Goal: Task Accomplishment & Management: Use online tool/utility

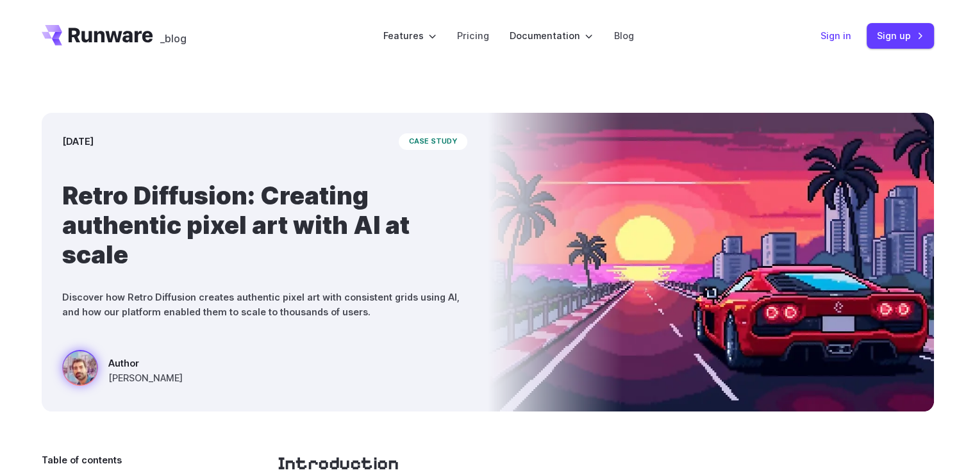
click at [835, 40] on link "Sign in" at bounding box center [836, 35] width 31 height 15
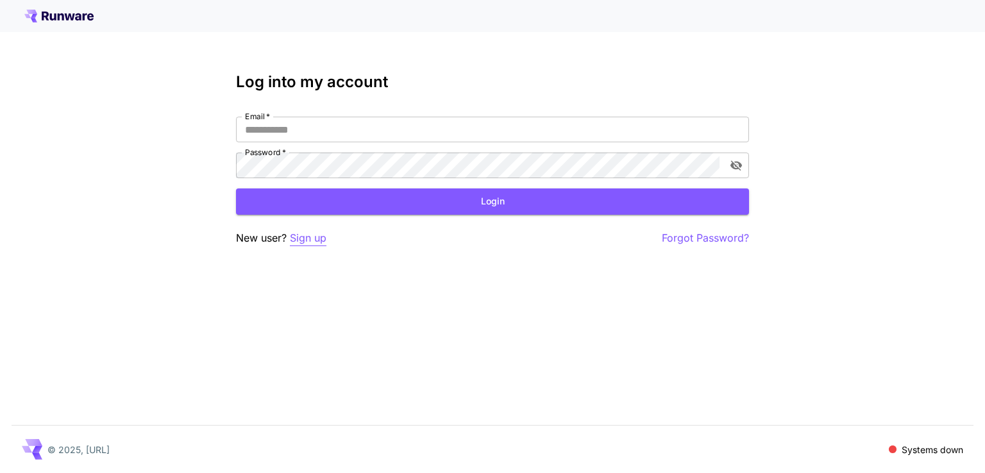
click at [312, 238] on p "Sign up" at bounding box center [308, 238] width 37 height 16
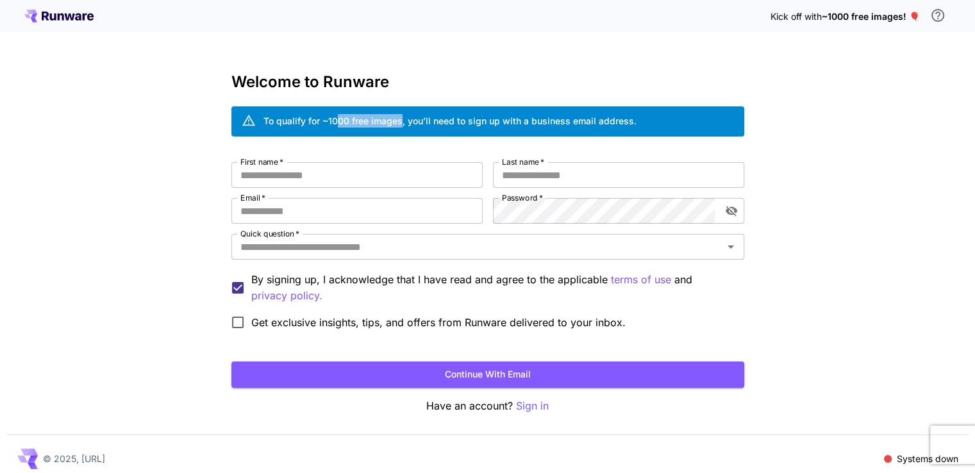
drag, startPoint x: 337, startPoint y: 115, endPoint x: 403, endPoint y: 115, distance: 66.0
click at [403, 115] on div "To qualify for ~1000 free images, you’ll need to sign up with a business email …" at bounding box center [450, 120] width 373 height 13
click at [478, 119] on div "To qualify for ~1000 free images, you’ll need to sign up with a business email …" at bounding box center [450, 120] width 373 height 13
click at [312, 169] on input "First name   *" at bounding box center [356, 175] width 251 height 26
type input "*"
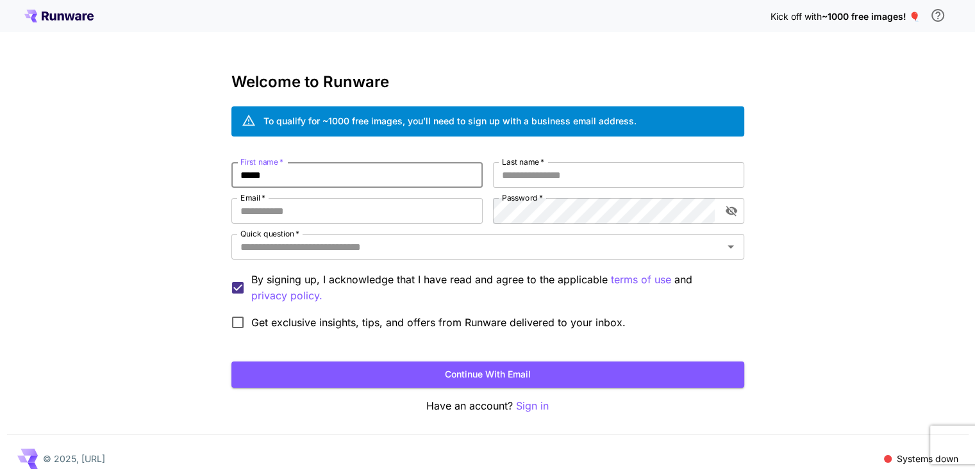
type input "*****"
type input "**********"
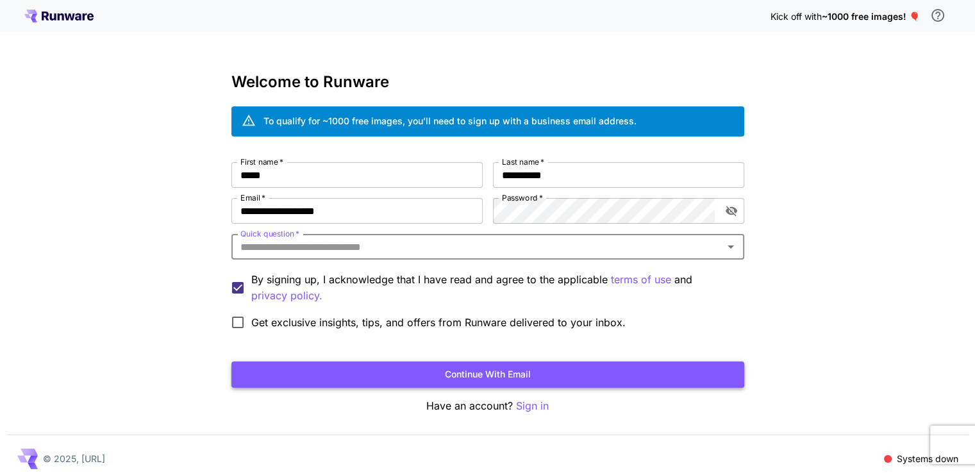
click at [432, 369] on button "Continue with email" at bounding box center [487, 375] width 513 height 26
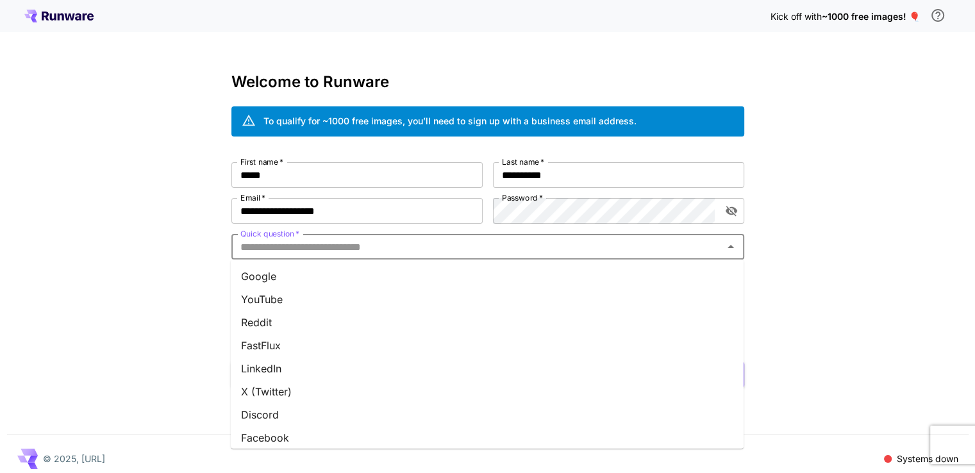
click at [320, 247] on input "Quick question   *" at bounding box center [477, 247] width 484 height 18
click at [261, 272] on li "Google" at bounding box center [487, 276] width 513 height 23
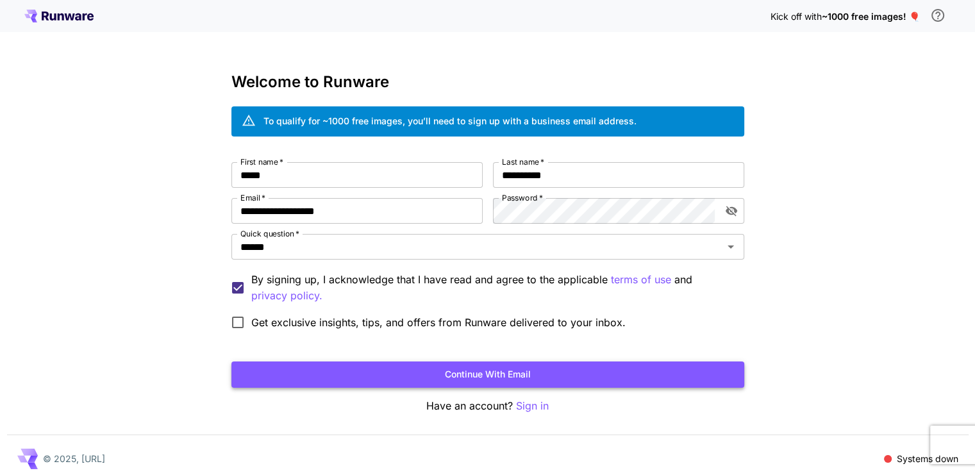
click at [396, 376] on button "Continue with email" at bounding box center [487, 375] width 513 height 26
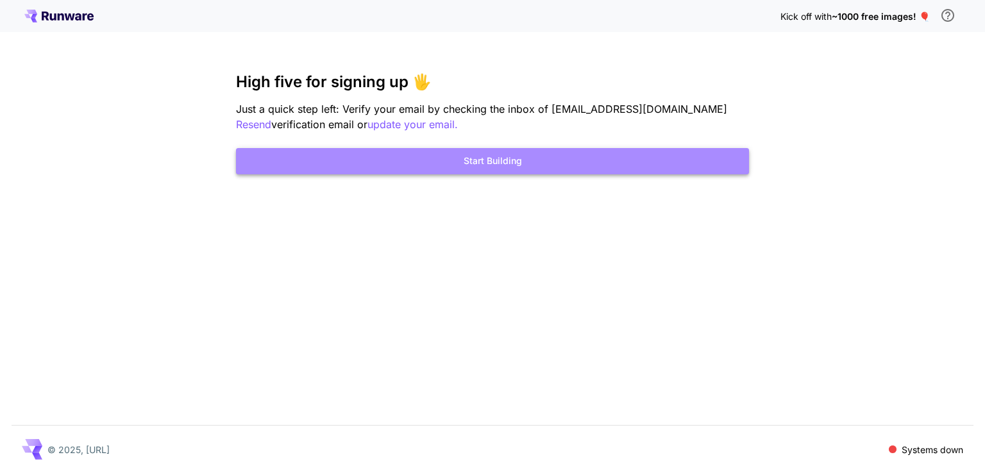
click at [500, 165] on button "Start Building" at bounding box center [492, 161] width 513 height 26
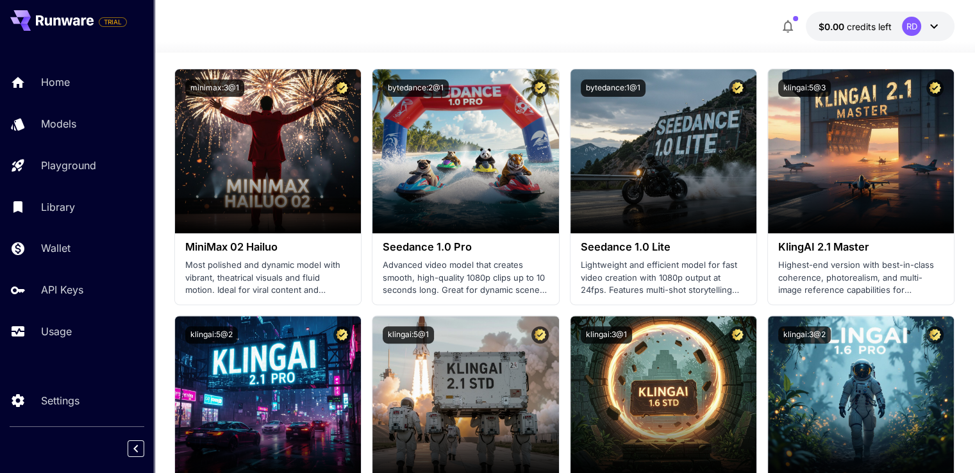
scroll to position [256, 0]
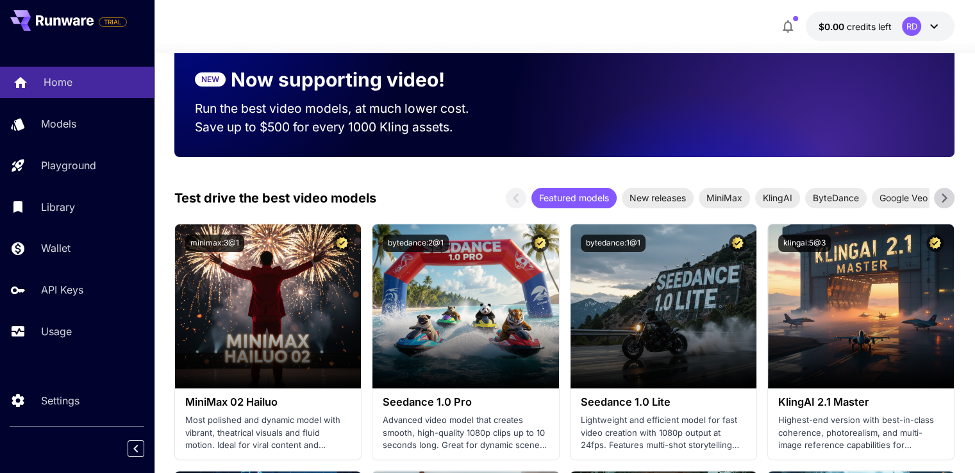
click at [44, 87] on p "Home" at bounding box center [58, 81] width 29 height 15
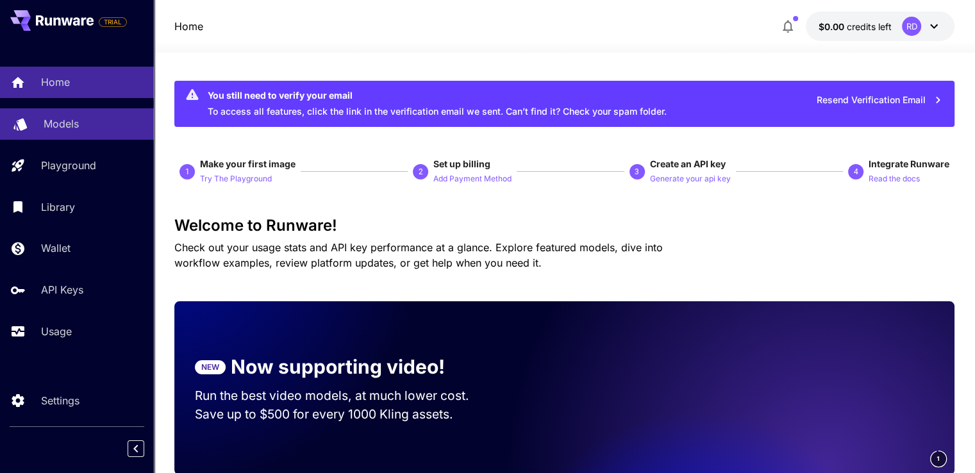
click at [57, 128] on p "Models" at bounding box center [61, 123] width 35 height 15
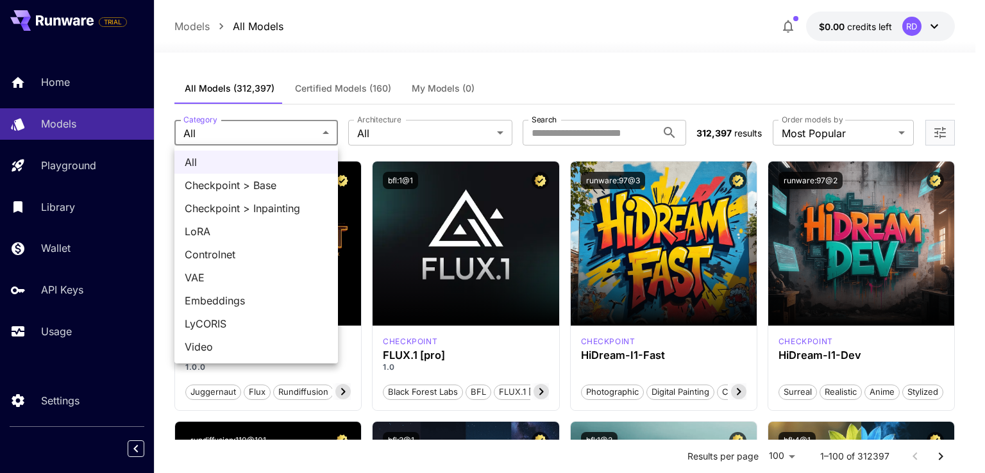
click at [398, 129] on div at bounding box center [492, 236] width 985 height 473
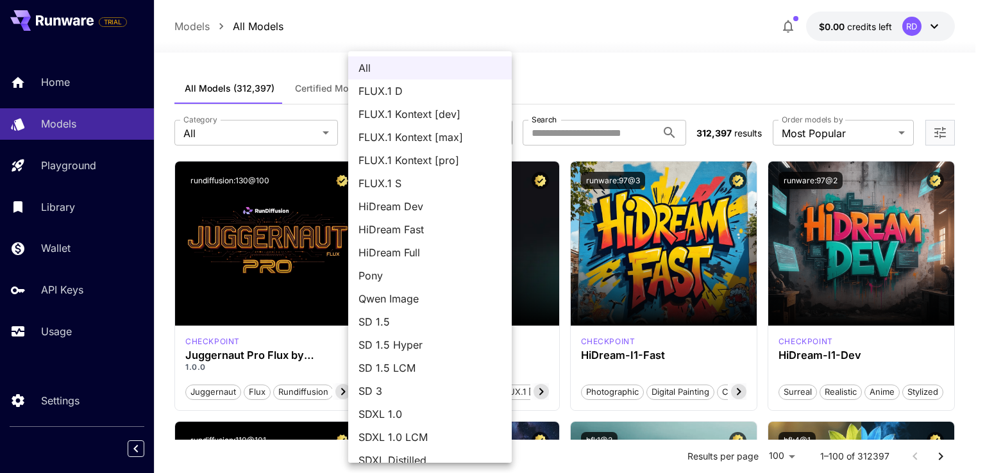
click at [675, 40] on div at bounding box center [492, 236] width 985 height 473
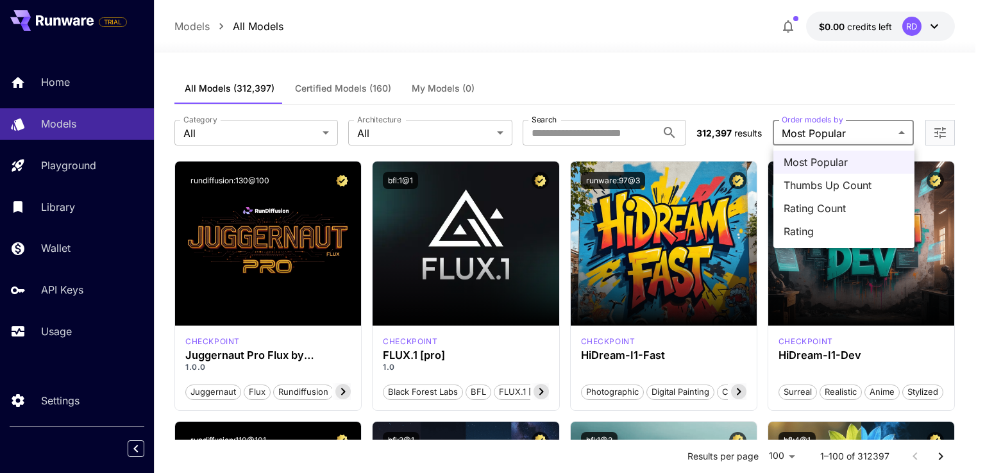
click at [743, 63] on div at bounding box center [492, 236] width 985 height 473
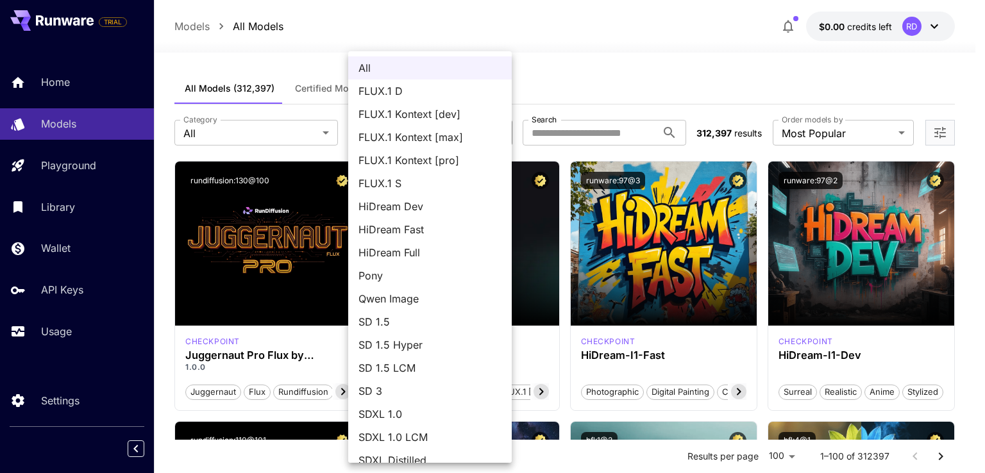
click at [71, 169] on div at bounding box center [492, 236] width 985 height 473
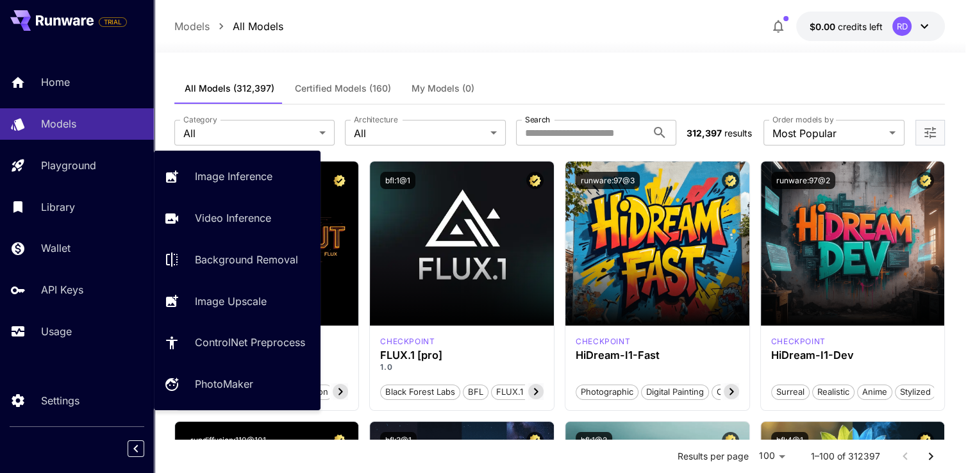
click at [67, 169] on p "Playground" at bounding box center [68, 165] width 55 height 15
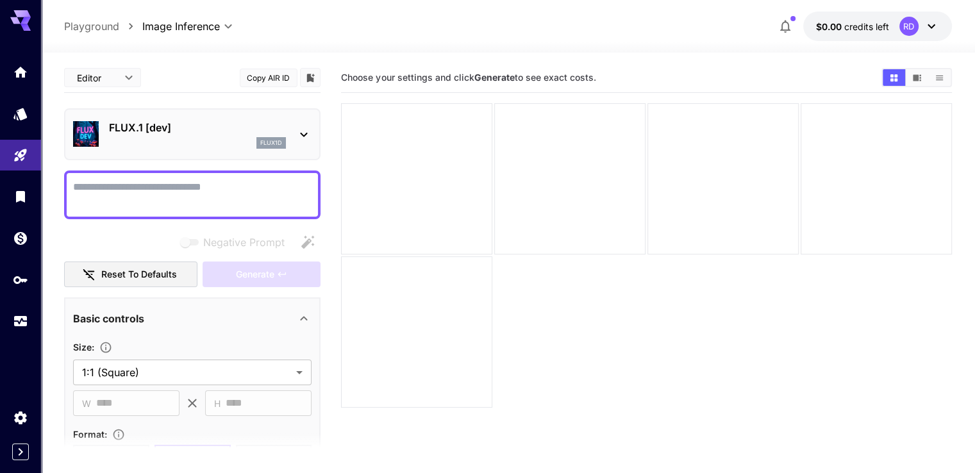
click at [506, 350] on section "Choose your settings and click Generate to see exact costs." at bounding box center [646, 299] width 610 height 473
click at [442, 147] on div at bounding box center [416, 178] width 151 height 151
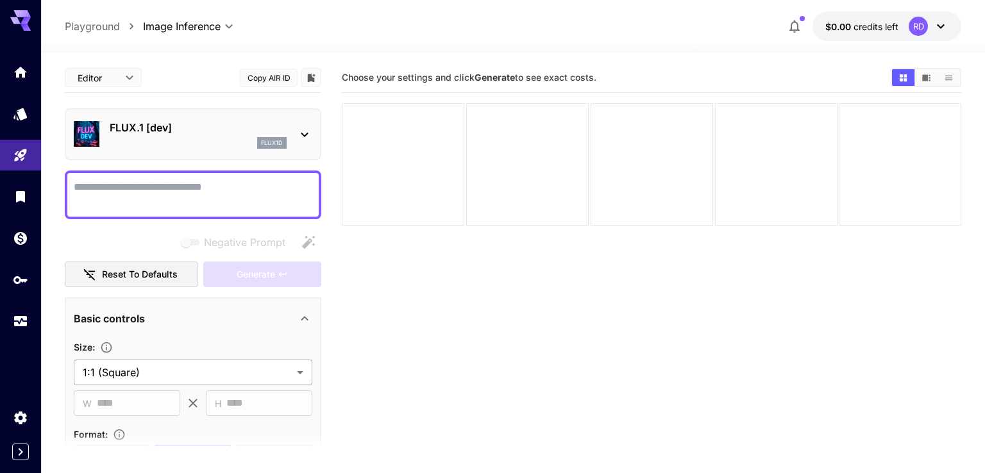
click at [169, 361] on body "**********" at bounding box center [492, 287] width 985 height 574
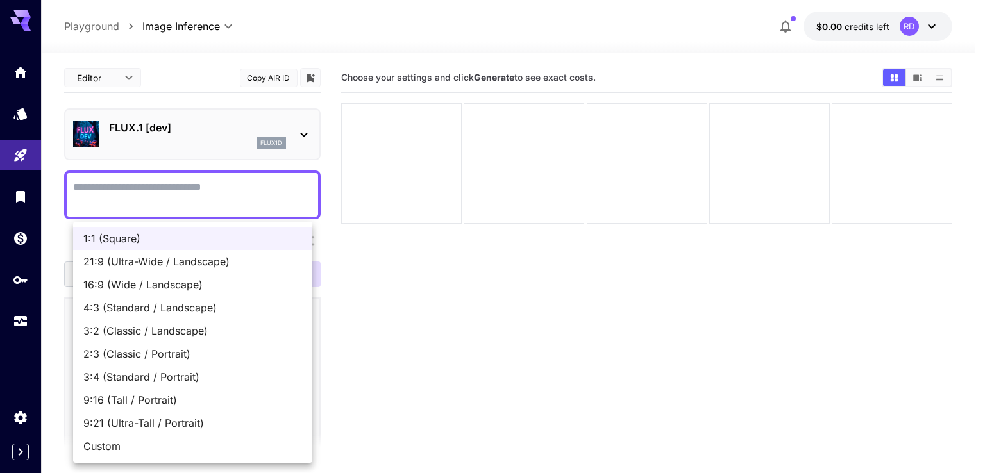
drag, startPoint x: 528, startPoint y: 363, endPoint x: 289, endPoint y: 314, distance: 244.2
click at [514, 364] on div at bounding box center [492, 236] width 985 height 473
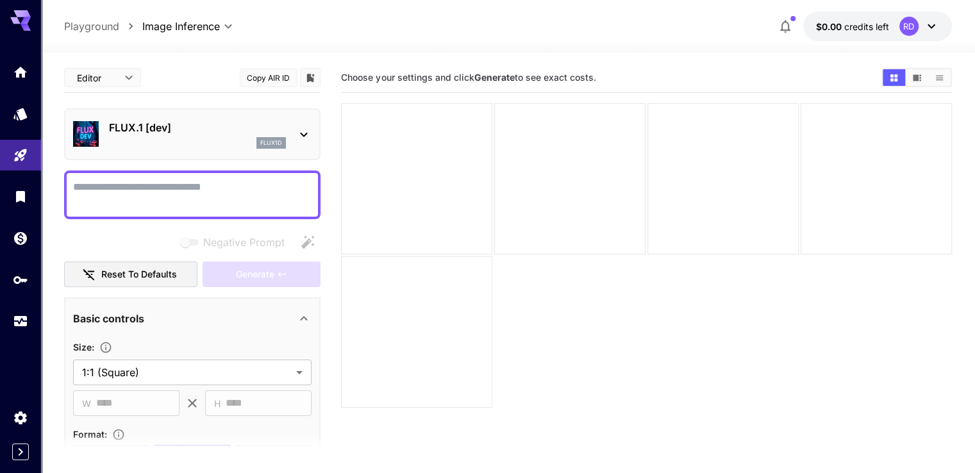
click at [123, 133] on p "FLUX.1 [dev]" at bounding box center [197, 127] width 177 height 15
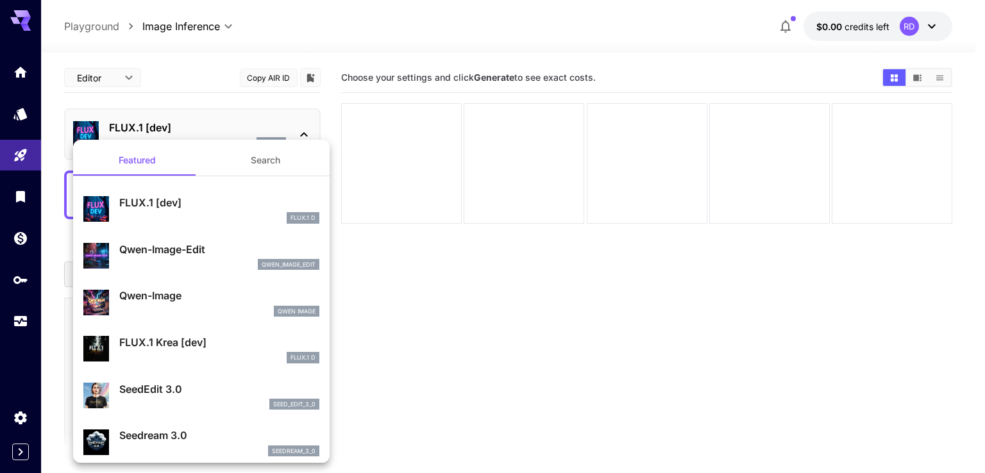
drag, startPoint x: 521, startPoint y: 368, endPoint x: 318, endPoint y: 128, distance: 313.9
click at [519, 369] on div at bounding box center [492, 236] width 985 height 473
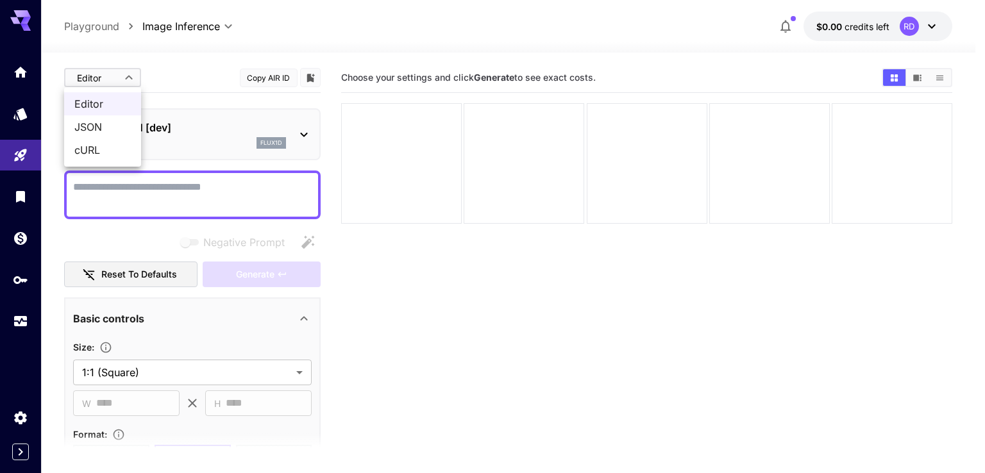
click at [112, 74] on body "**********" at bounding box center [492, 287] width 985 height 574
click at [167, 52] on div at bounding box center [492, 236] width 985 height 473
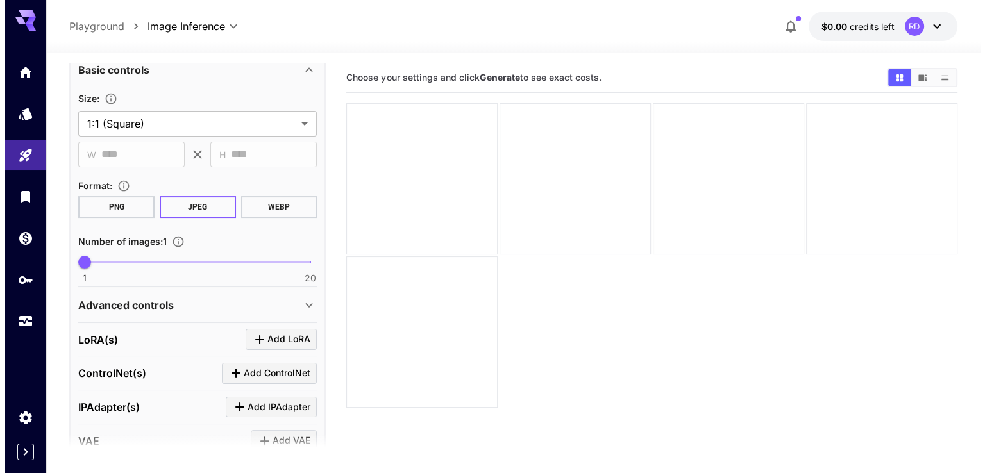
scroll to position [313, 0]
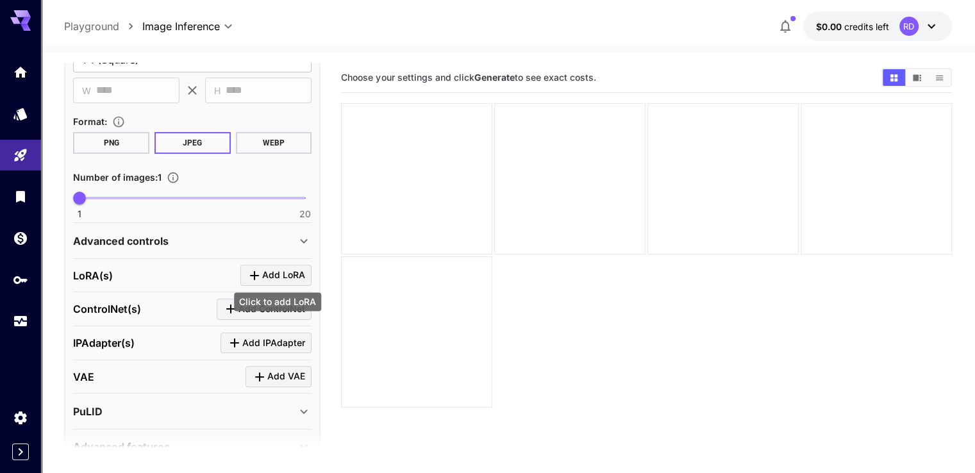
click at [290, 267] on span "Add LoRA" at bounding box center [283, 275] width 43 height 16
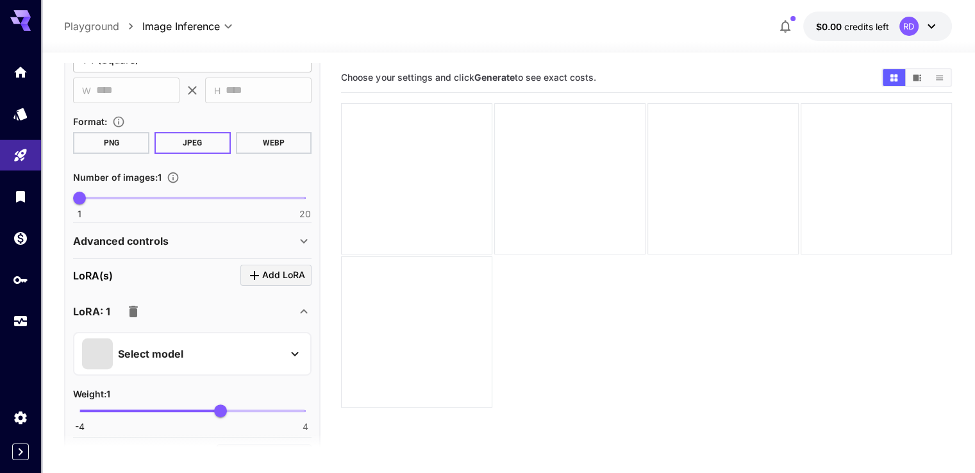
click at [161, 351] on p "Select model" at bounding box center [150, 353] width 65 height 15
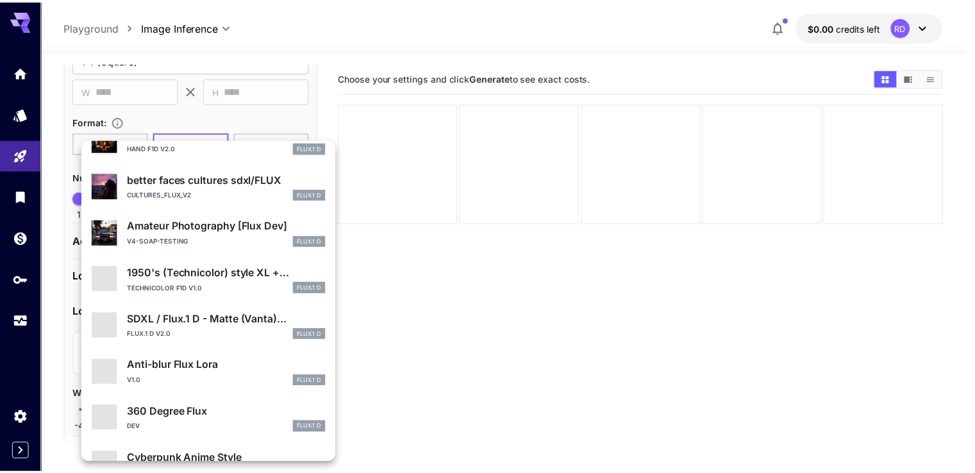
scroll to position [241, 0]
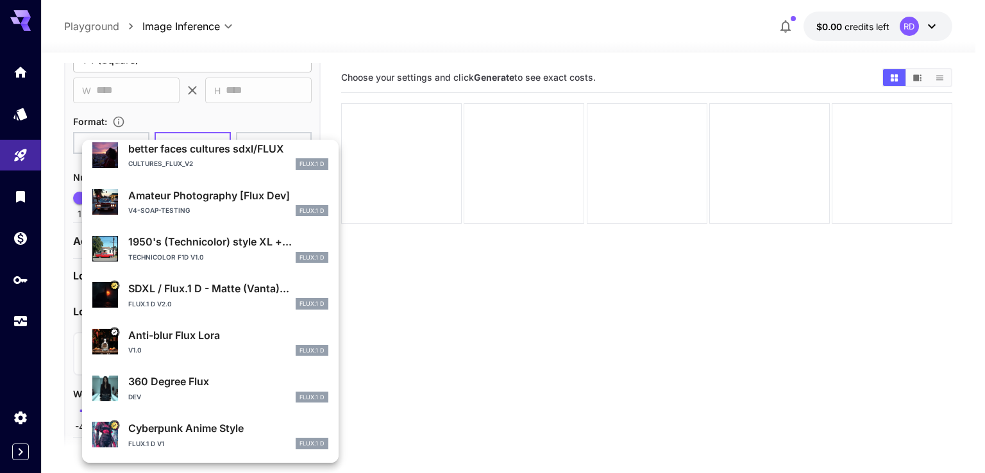
click at [643, 350] on div at bounding box center [492, 236] width 985 height 473
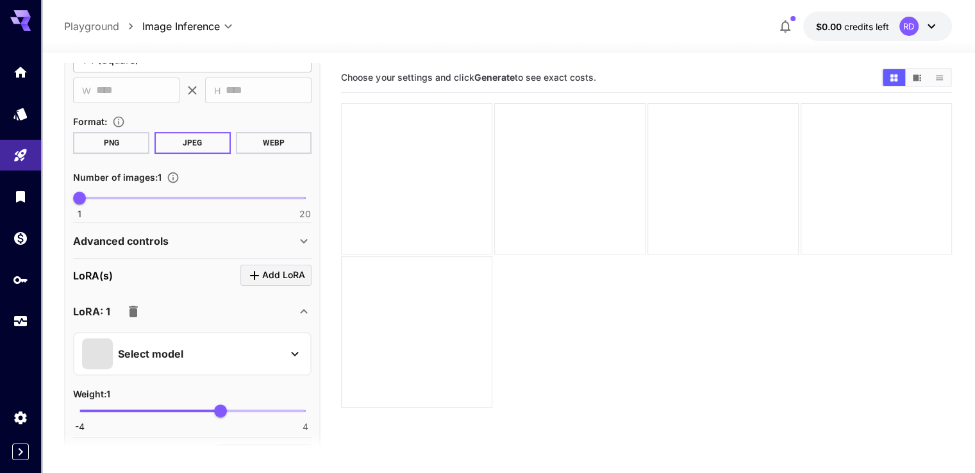
click at [408, 141] on div at bounding box center [416, 178] width 151 height 151
click at [129, 144] on button "PNG" at bounding box center [111, 143] width 76 height 22
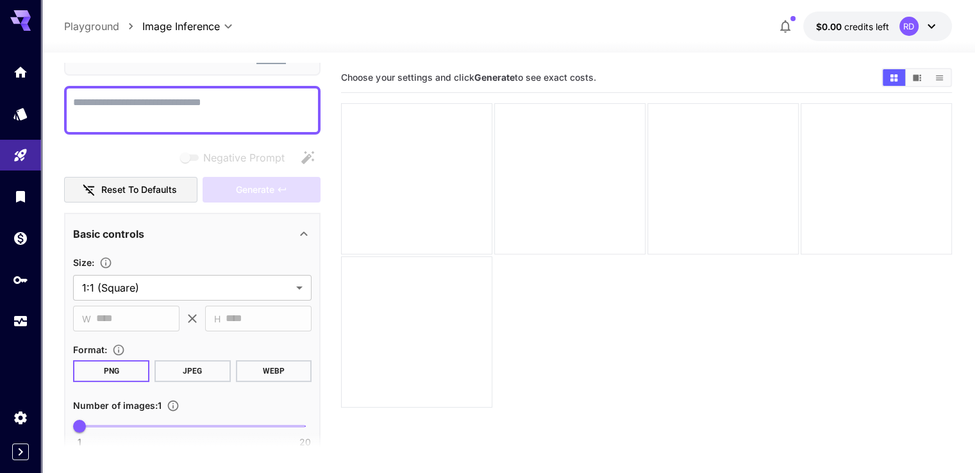
scroll to position [56, 0]
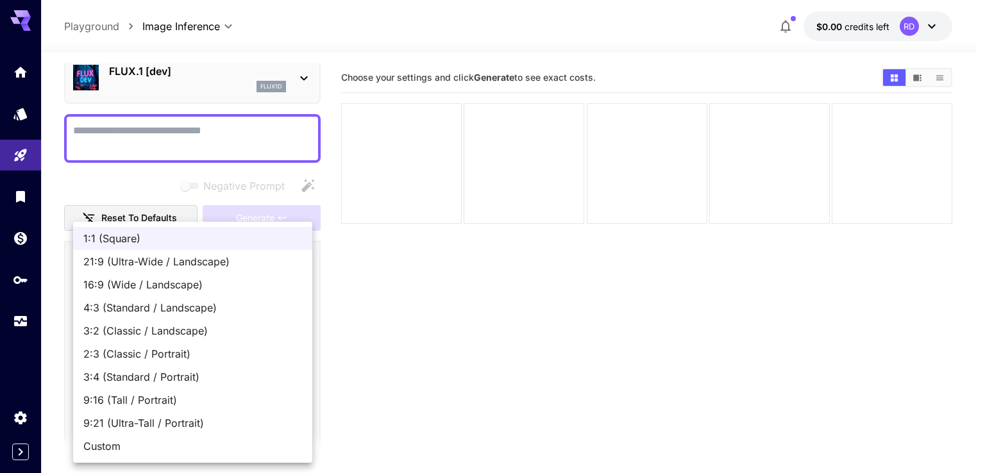
click at [138, 310] on body "**********" at bounding box center [492, 287] width 985 height 574
click at [480, 411] on div at bounding box center [492, 236] width 985 height 473
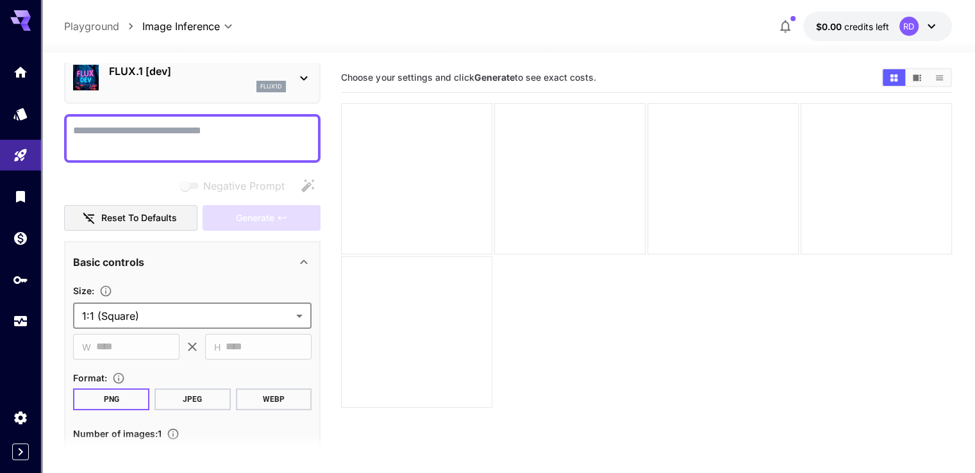
click at [164, 136] on textarea "Negative Prompt" at bounding box center [192, 138] width 239 height 31
click at [918, 82] on icon "Show images in video view" at bounding box center [917, 78] width 10 height 10
click at [900, 78] on button "Show images in grid view" at bounding box center [894, 77] width 22 height 17
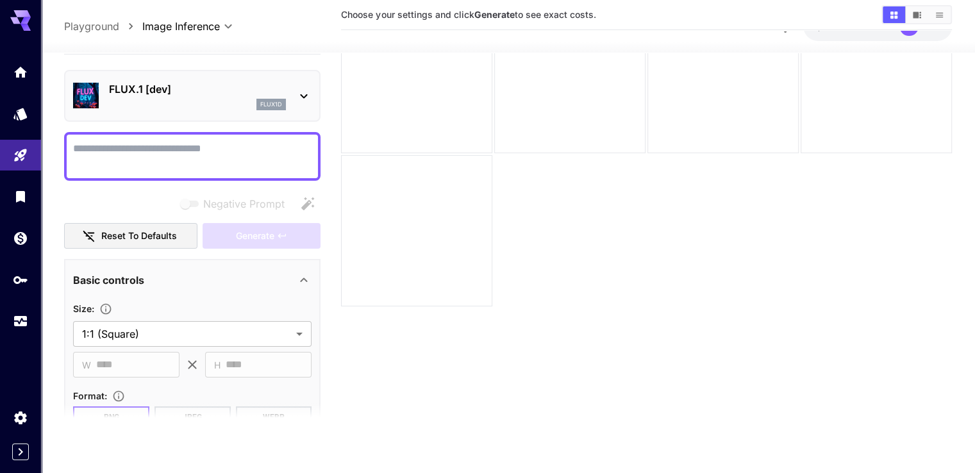
scroll to position [0, 0]
